Goal: Task Accomplishment & Management: Complete application form

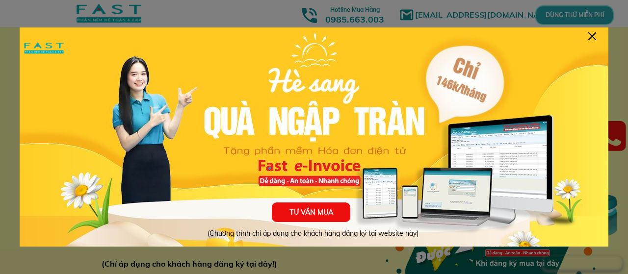
click at [591, 36] on div at bounding box center [592, 36] width 8 height 8
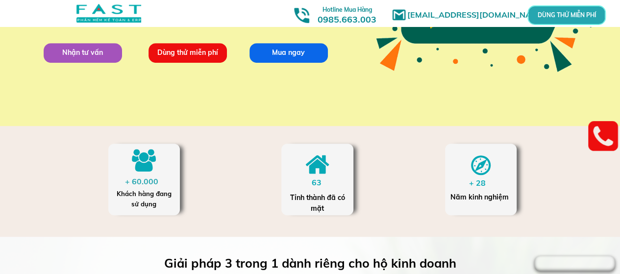
scroll to position [246, 0]
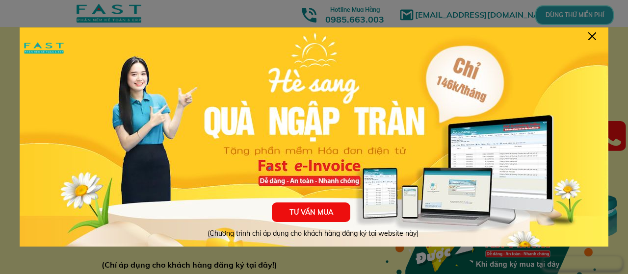
click at [591, 34] on div at bounding box center [592, 36] width 8 height 8
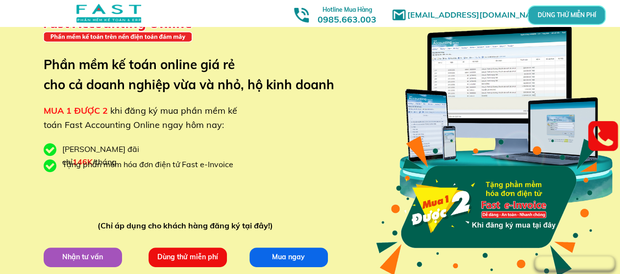
scroll to position [98, 0]
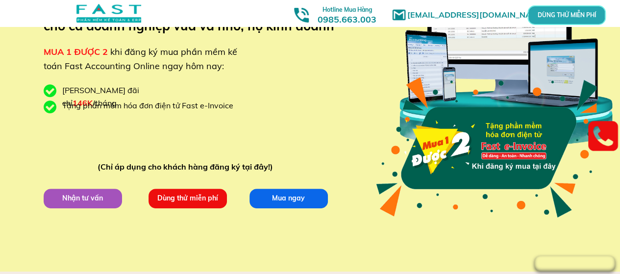
click at [86, 198] on p "Nhận tư vấn" at bounding box center [83, 198] width 80 height 20
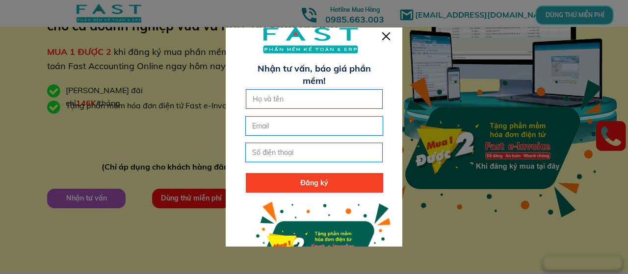
scroll to position [0, 0]
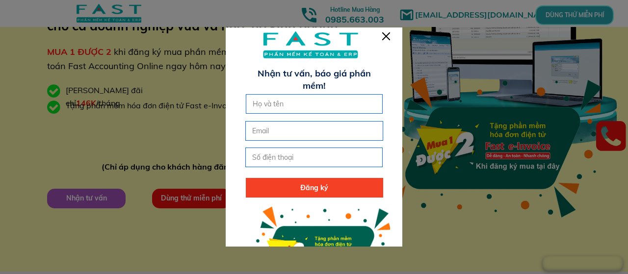
click at [289, 103] on input "text" at bounding box center [314, 104] width 128 height 19
paste input "ũ"
paste input "ị"
paste input "à"
type input "[PERSON_NAME]"
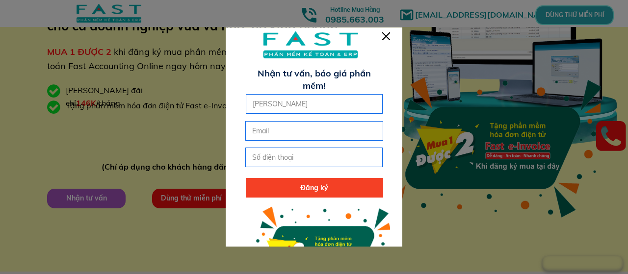
click at [275, 160] on input "tel" at bounding box center [314, 157] width 128 height 19
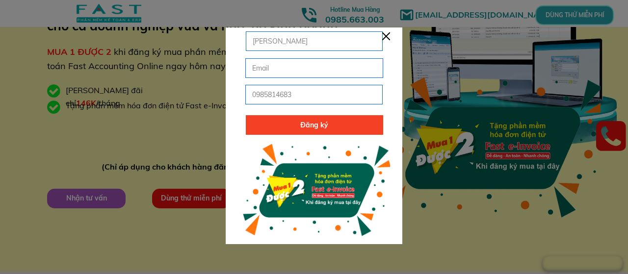
scroll to position [63, 0]
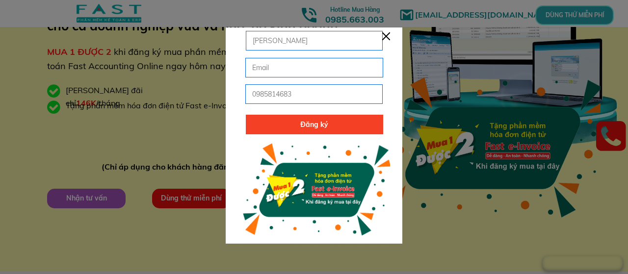
type input "0985814683"
click at [269, 71] on input "email" at bounding box center [314, 67] width 128 height 19
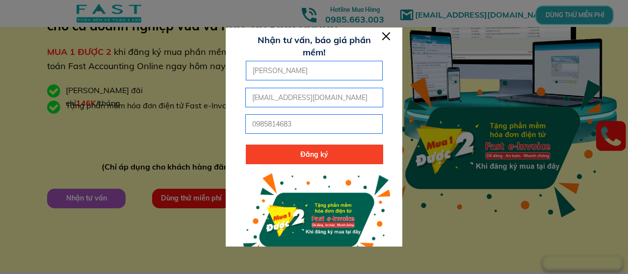
scroll to position [49, 0]
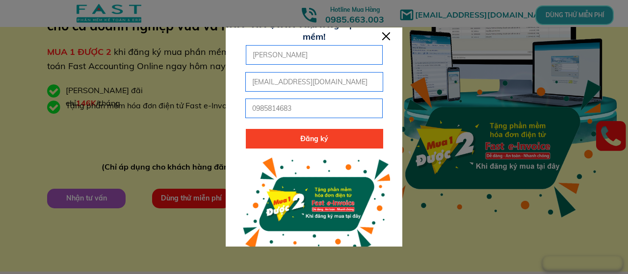
type input "[EMAIL_ADDRESS][DOMAIN_NAME]"
click at [309, 139] on p "Đăng ký" at bounding box center [314, 139] width 137 height 20
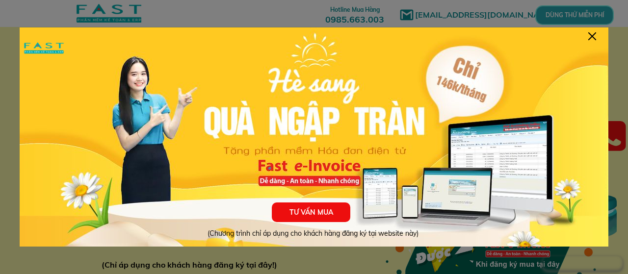
click at [592, 34] on div at bounding box center [592, 36] width 8 height 8
